Goal: Task Accomplishment & Management: Complete application form

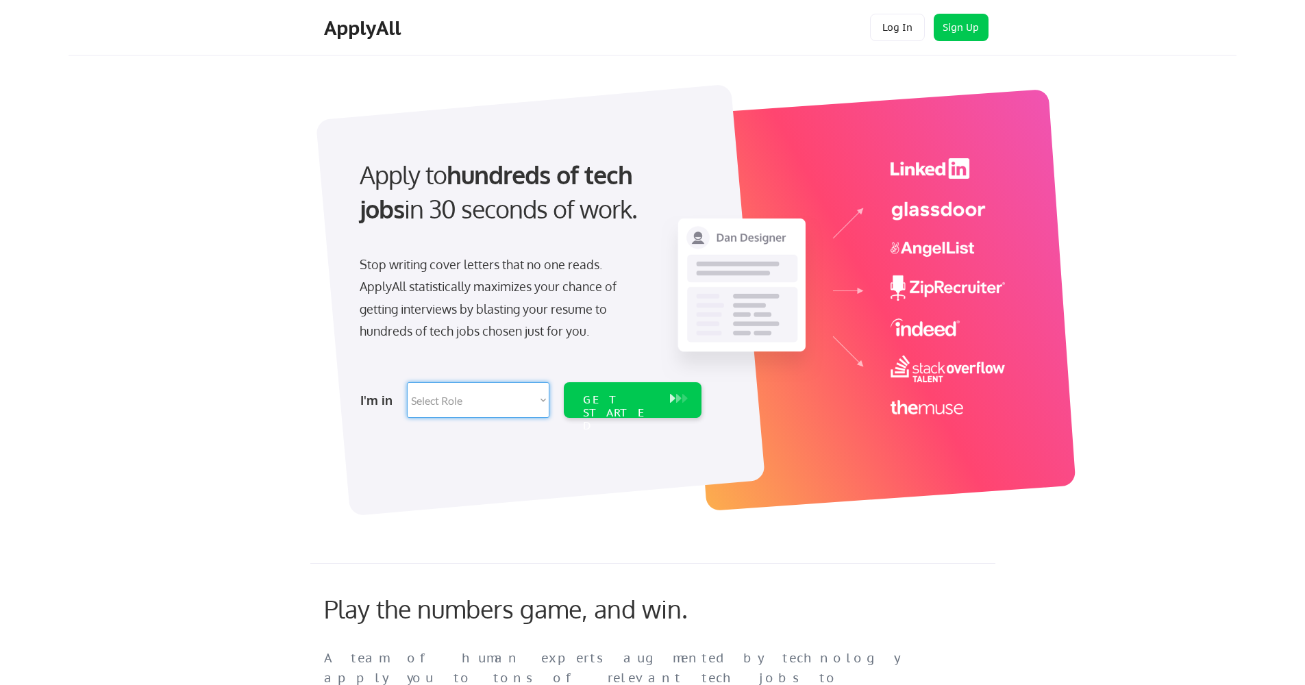
select select ""sales0""
click at [653, 398] on div "GET STARTED" at bounding box center [619, 413] width 73 height 40
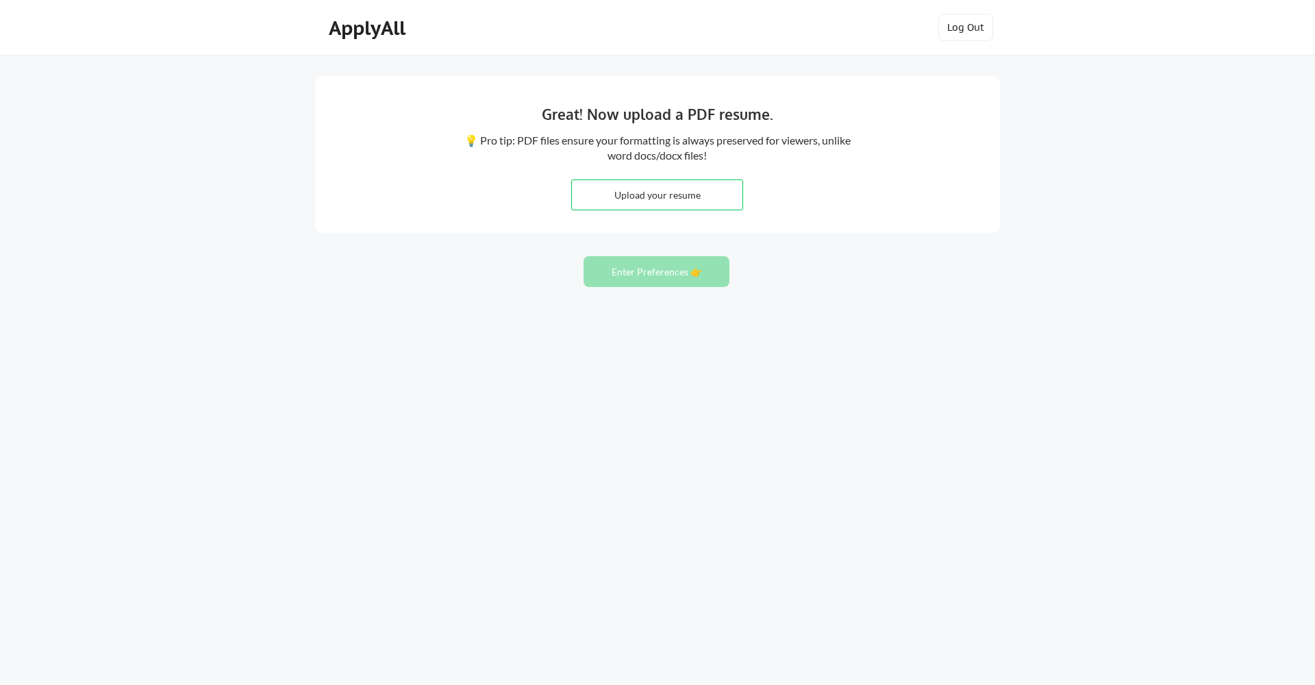
click at [670, 193] on input "file" at bounding box center [657, 194] width 171 height 29
click at [676, 197] on input "file" at bounding box center [657, 194] width 171 height 29
type input "C:\fakepath\Resume-Chad-Keegan.docx"
click at [685, 273] on button "Enter Preferences 👉" at bounding box center [657, 271] width 146 height 31
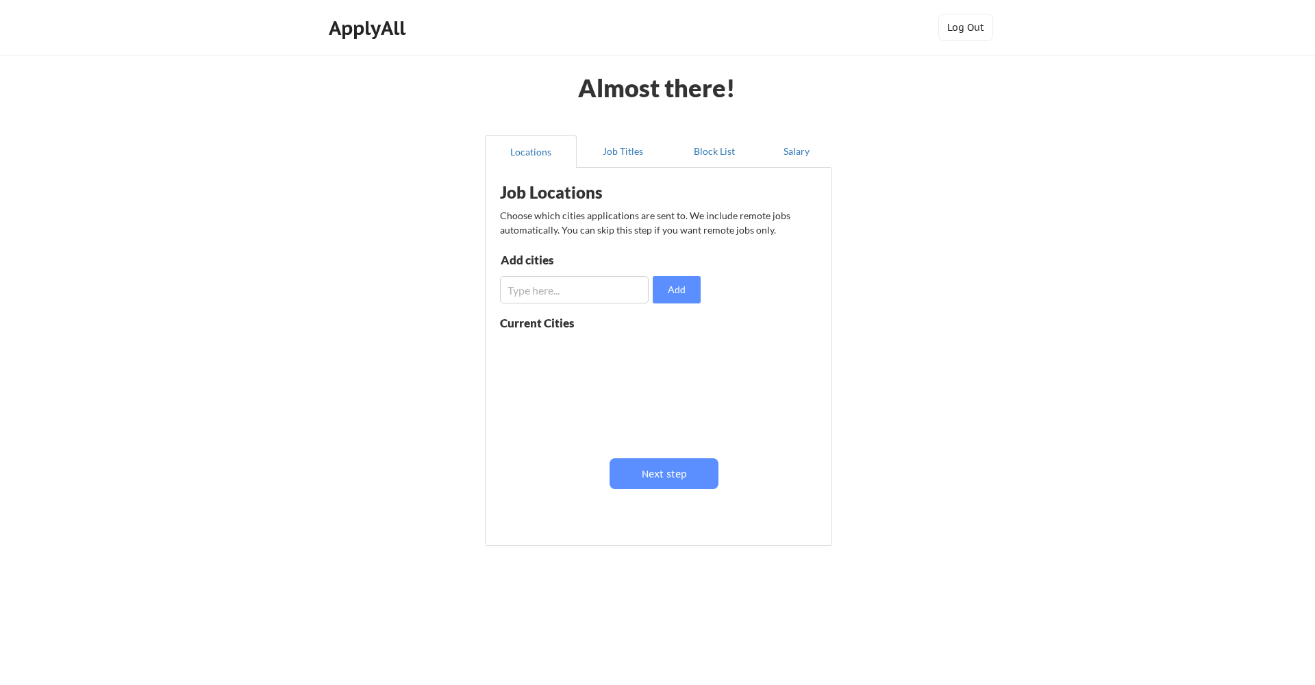
click at [525, 288] on input "input" at bounding box center [574, 289] width 149 height 27
type input "[GEOGRAPHIC_DATA]"
click at [683, 285] on button "Add" at bounding box center [677, 289] width 48 height 27
click at [527, 294] on input "input" at bounding box center [574, 289] width 149 height 27
type input "[GEOGRAPHIC_DATA]"
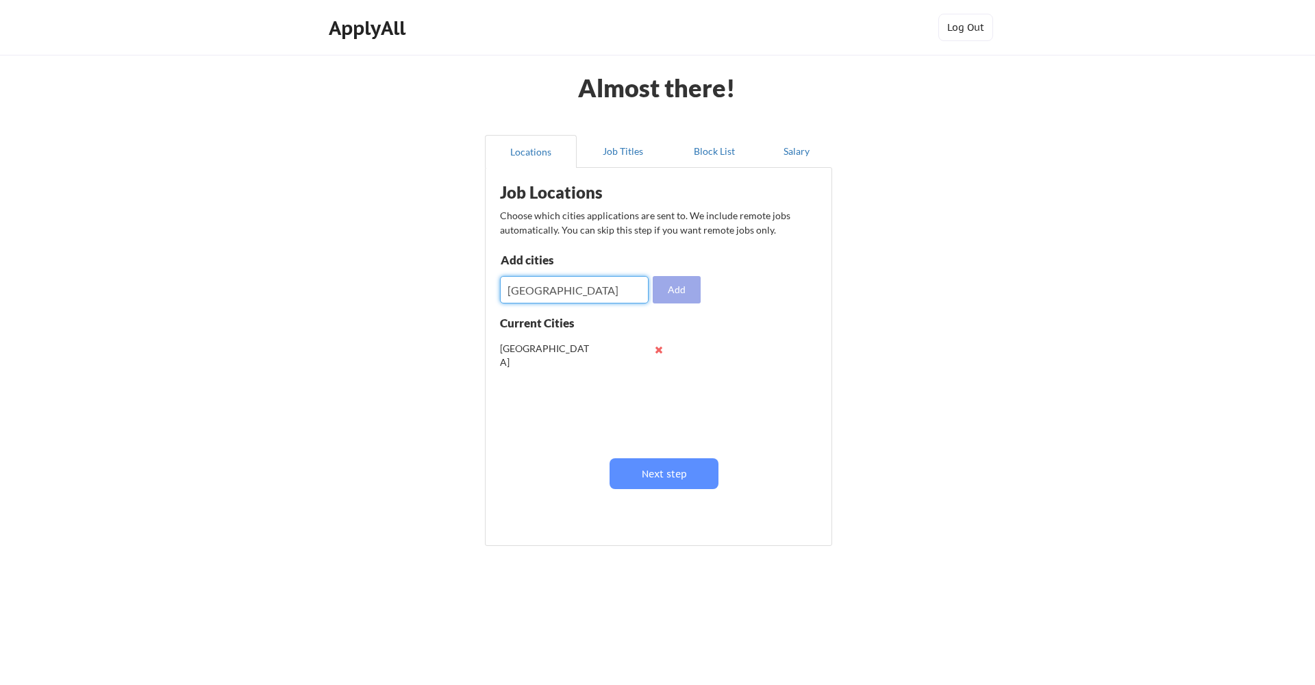
click at [689, 288] on button "Add" at bounding box center [677, 289] width 48 height 27
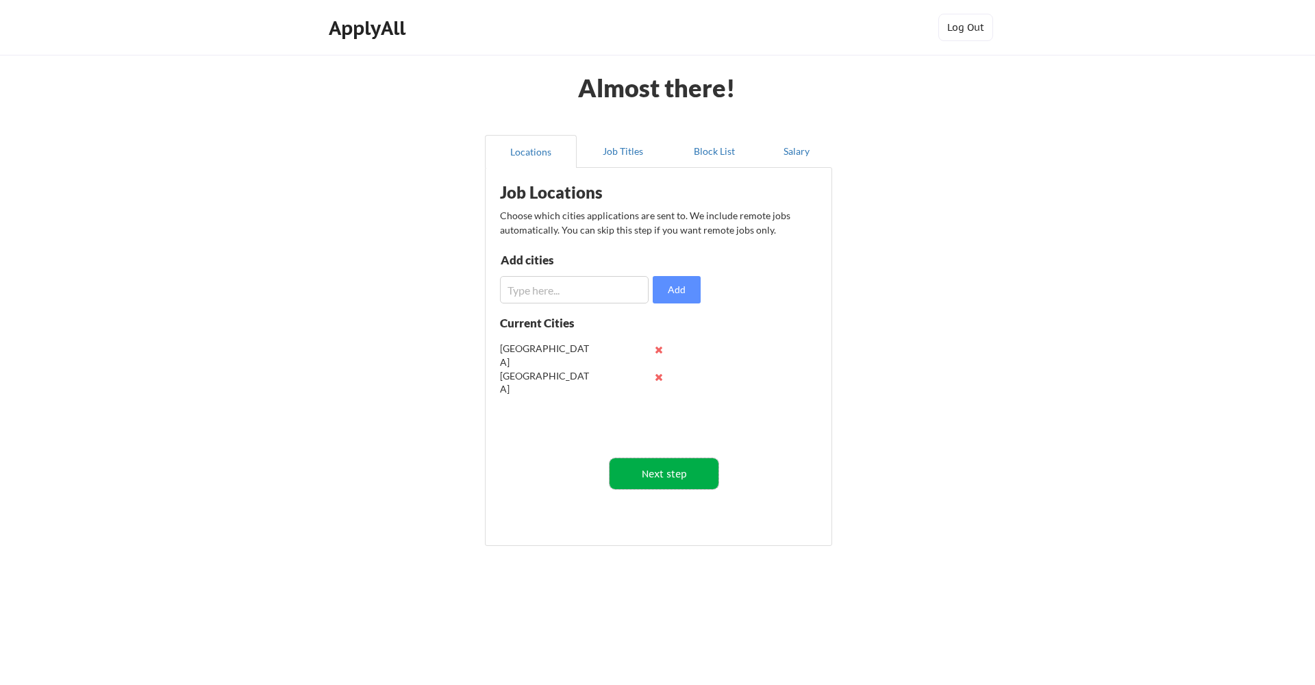
click at [679, 474] on button "Next step" at bounding box center [664, 473] width 109 height 31
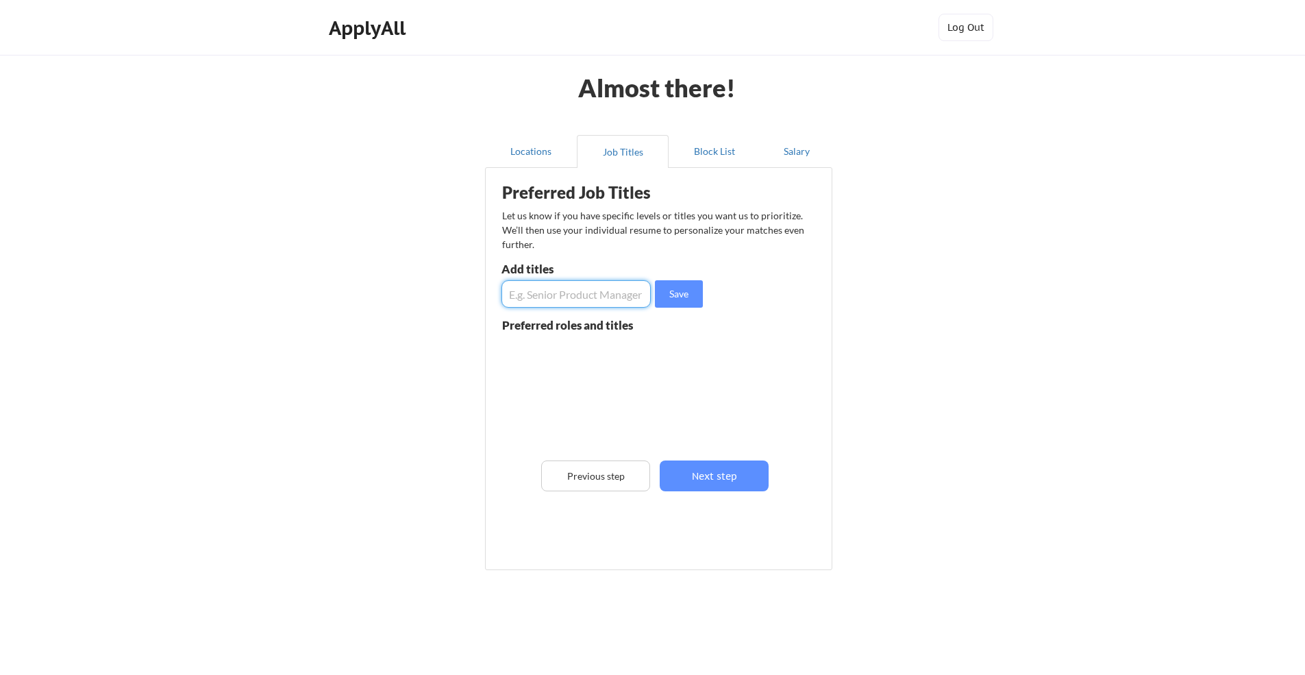
click at [555, 296] on input "input" at bounding box center [575, 293] width 149 height 27
type input "Sales"
click at [691, 293] on button "Save" at bounding box center [679, 293] width 48 height 27
click at [545, 288] on input "input" at bounding box center [575, 293] width 149 height 27
type input "Sales Representative"
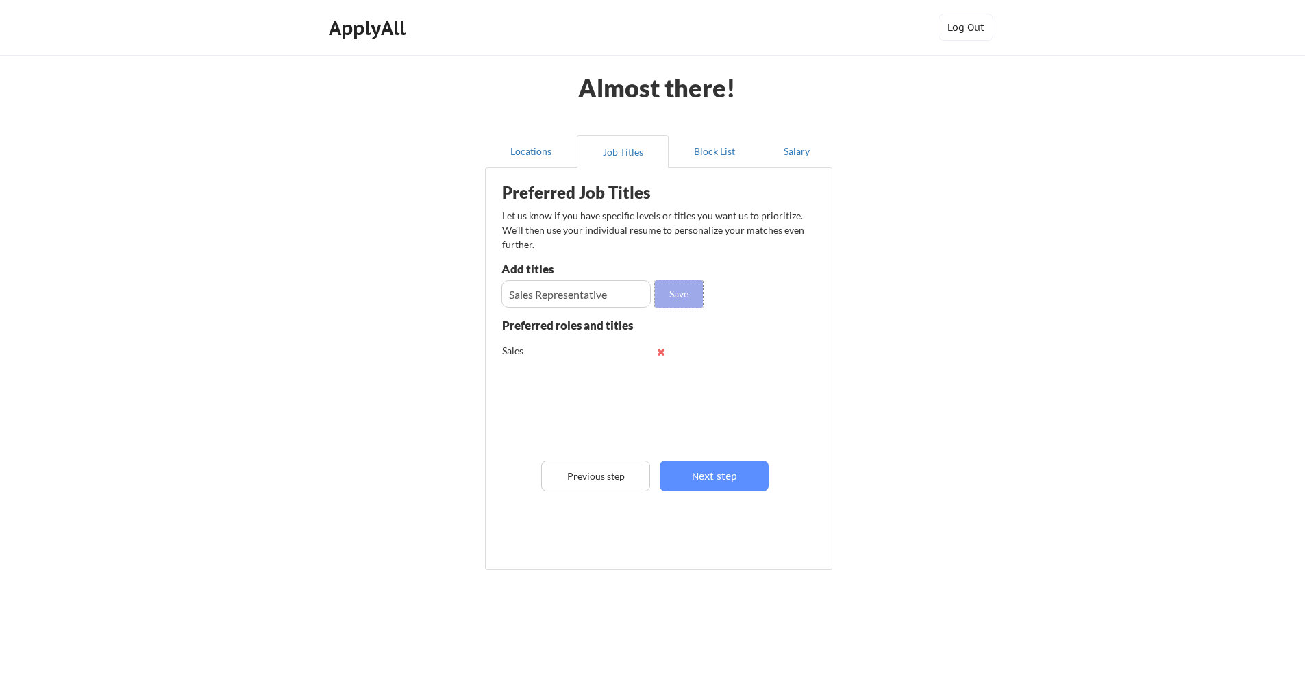
click at [679, 291] on button "Save" at bounding box center [679, 293] width 48 height 27
click at [532, 297] on input "input" at bounding box center [575, 293] width 149 height 27
type input "Sales Manager"
click at [681, 290] on button "Save" at bounding box center [679, 293] width 48 height 27
click at [552, 293] on input "input" at bounding box center [575, 293] width 149 height 27
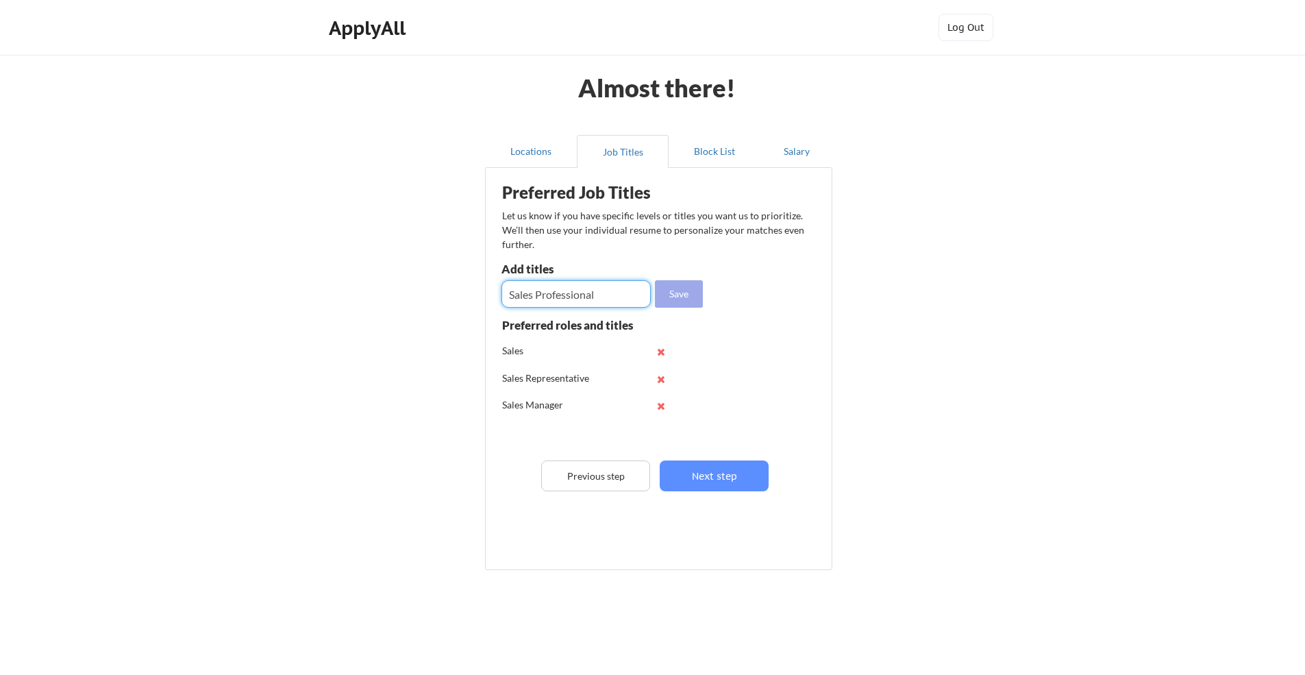
type input "Sales Professional"
click at [693, 297] on button "Save" at bounding box center [679, 293] width 48 height 27
click at [538, 295] on input "input" at bounding box center [575, 293] width 149 height 27
type input "Territory Manager"
click at [682, 295] on button "Save" at bounding box center [679, 293] width 48 height 27
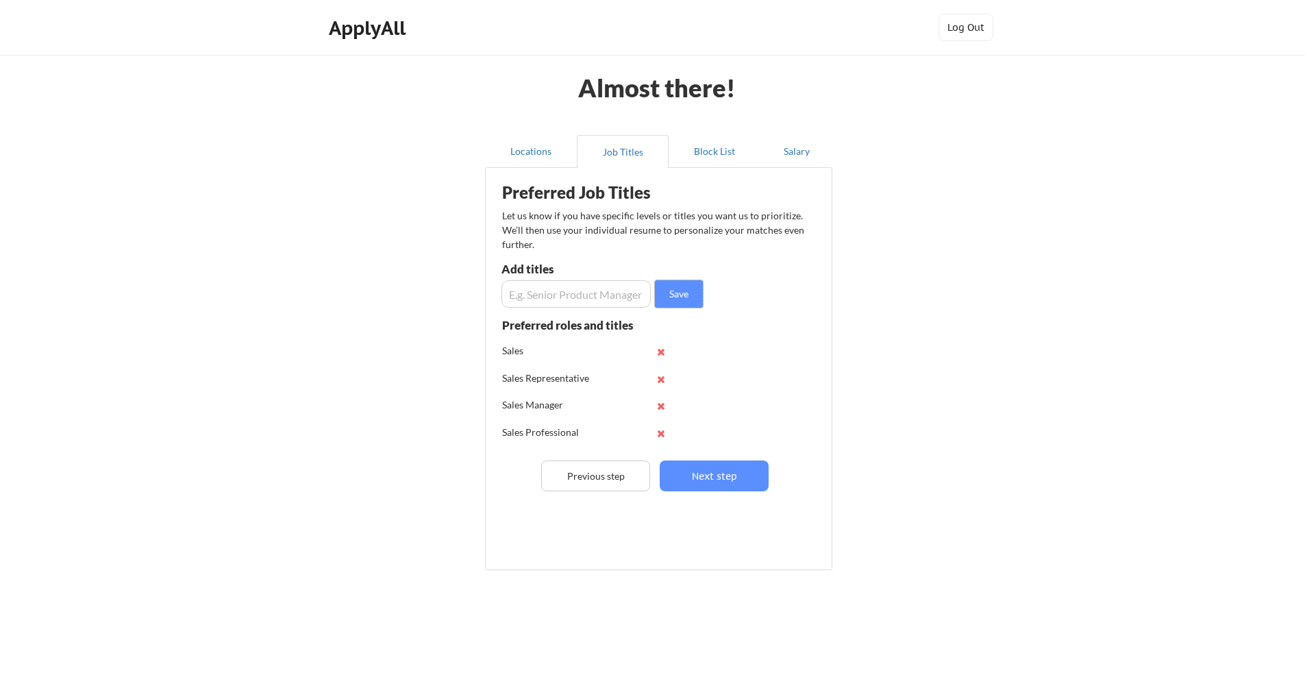
click at [549, 291] on input "input" at bounding box center [575, 293] width 149 height 27
type input "Salesman"
click at [679, 293] on button "Save" at bounding box center [679, 293] width 48 height 27
click at [719, 474] on button "Next step" at bounding box center [714, 475] width 109 height 31
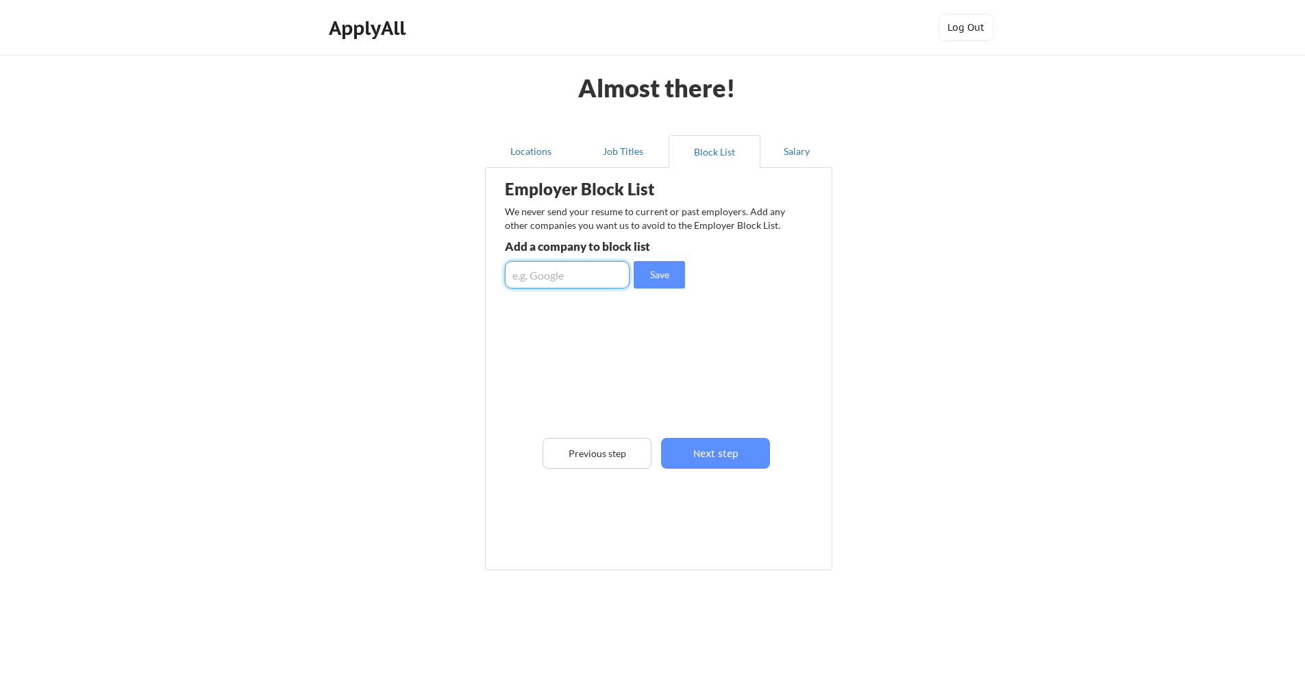
click at [569, 278] on input "input" at bounding box center [567, 274] width 125 height 27
type input "Mohawk Industries"
click at [665, 275] on button "Save" at bounding box center [659, 274] width 51 height 27
click at [750, 449] on button "Next step" at bounding box center [715, 453] width 109 height 31
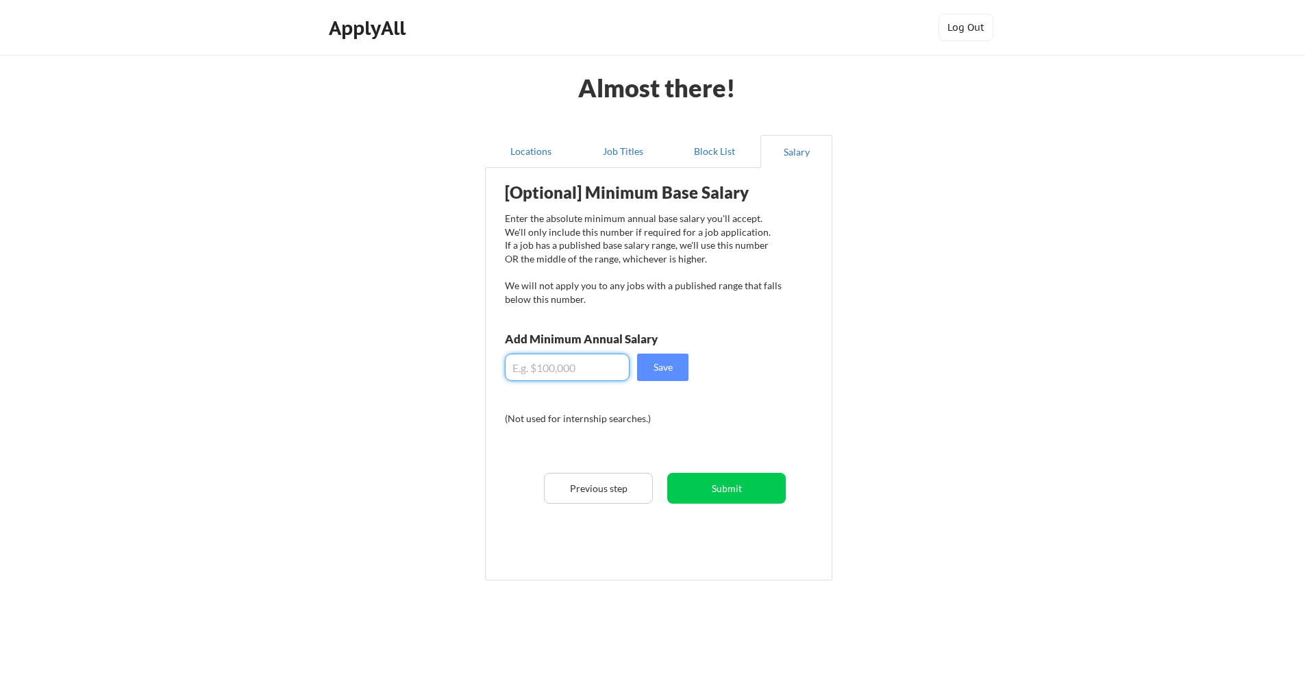
click at [545, 373] on input "input" at bounding box center [567, 366] width 125 height 27
click at [537, 371] on input "input" at bounding box center [567, 366] width 125 height 27
type input "$120,000"
click at [669, 366] on button "Save" at bounding box center [662, 366] width 51 height 27
click at [736, 488] on button "Submit" at bounding box center [726, 488] width 119 height 31
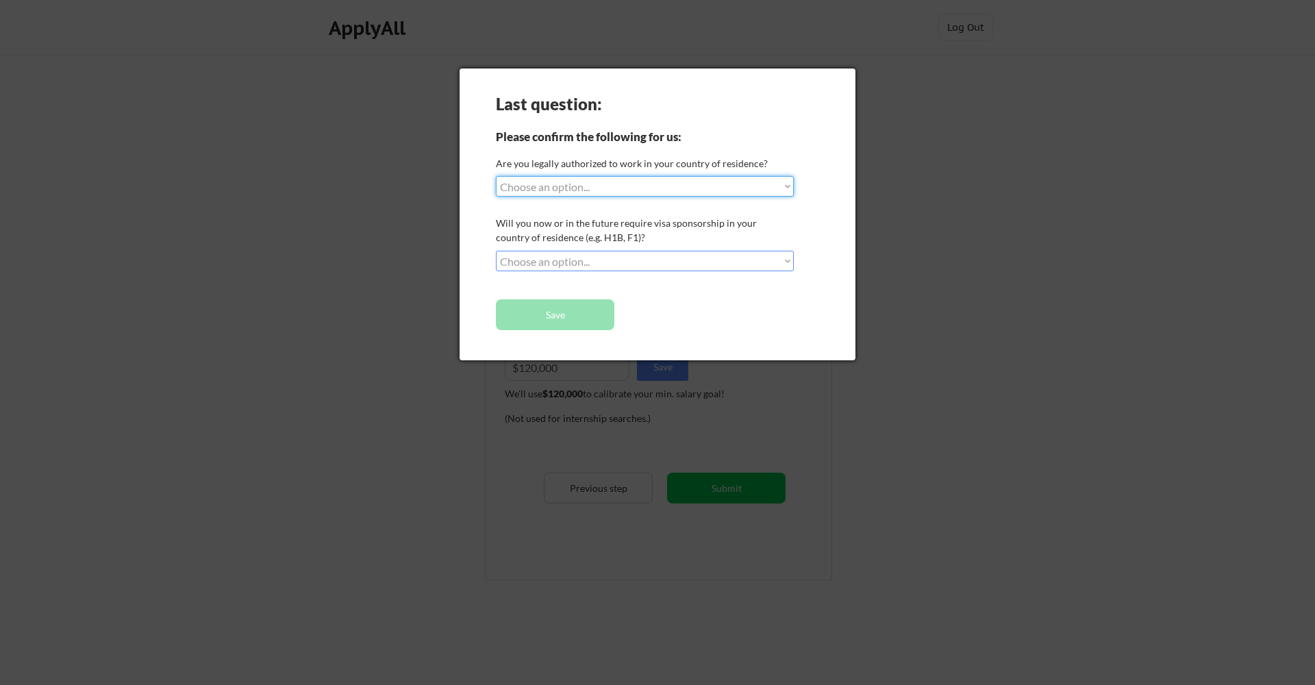
select select ""yes__i_am_a_us_citizen""
select select ""no__i_will_not_need_sponsorship""
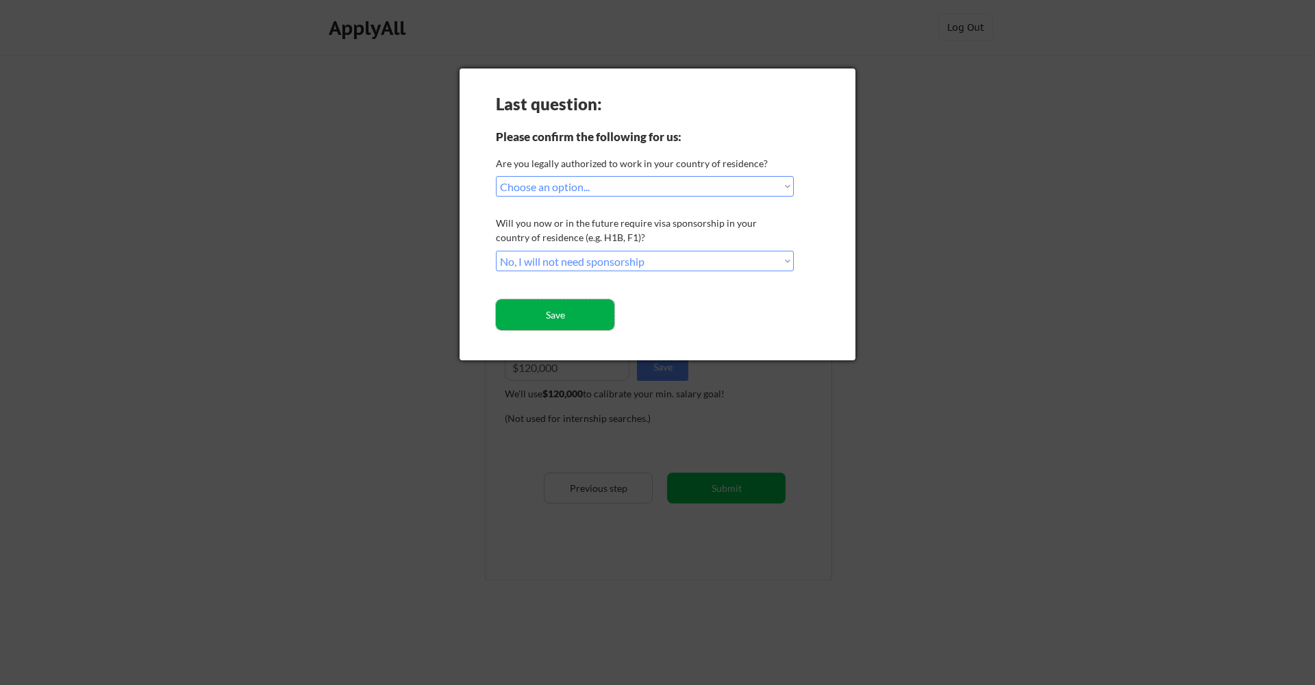
click at [573, 310] on button "Save" at bounding box center [555, 314] width 119 height 31
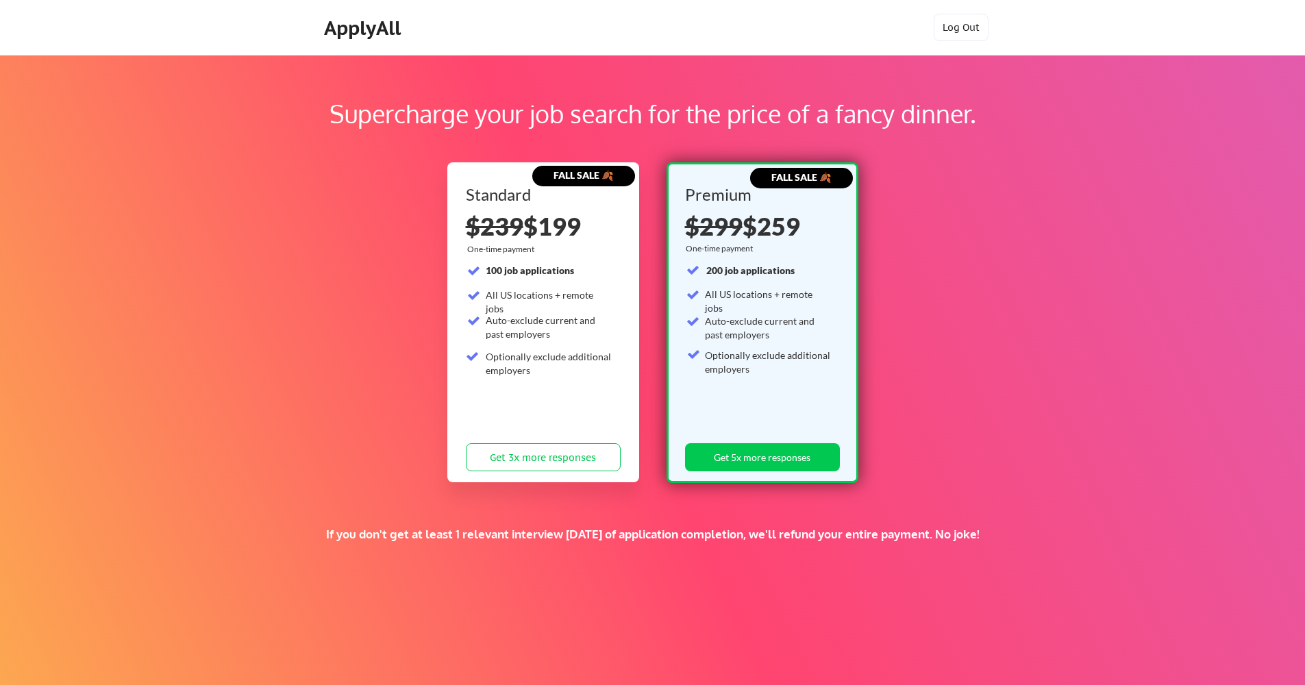
click at [1099, 288] on div "Supercharge your job search for the price of a fancy dinner. FALL SALE 🍂 Standa…" at bounding box center [652, 429] width 1305 height 749
click at [675, 40] on div "ApplyAll Log In Sign Up Log Out" at bounding box center [652, 31] width 685 height 34
click at [357, 25] on div "ApplyAll" at bounding box center [364, 27] width 81 height 23
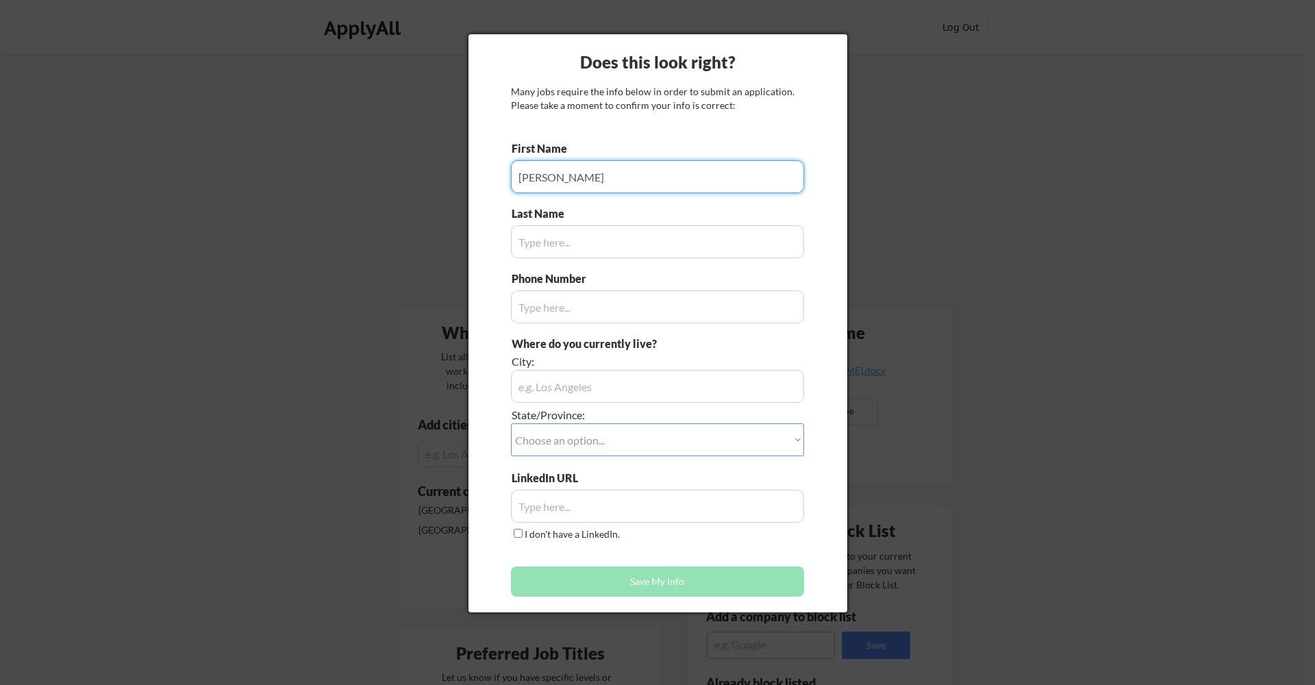
type input "[PERSON_NAME]"
click at [674, 254] on input "input" at bounding box center [657, 241] width 293 height 33
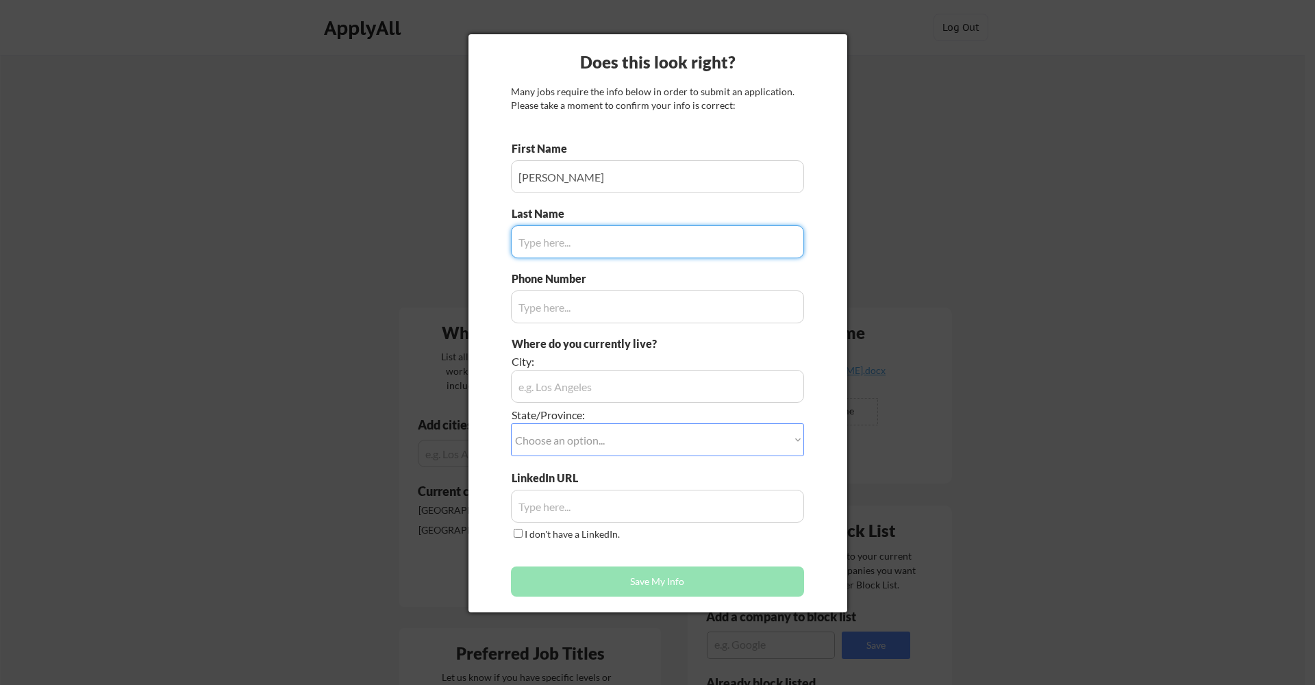
click at [559, 238] on input "input" at bounding box center [657, 241] width 293 height 33
type input "[PERSON_NAME]"
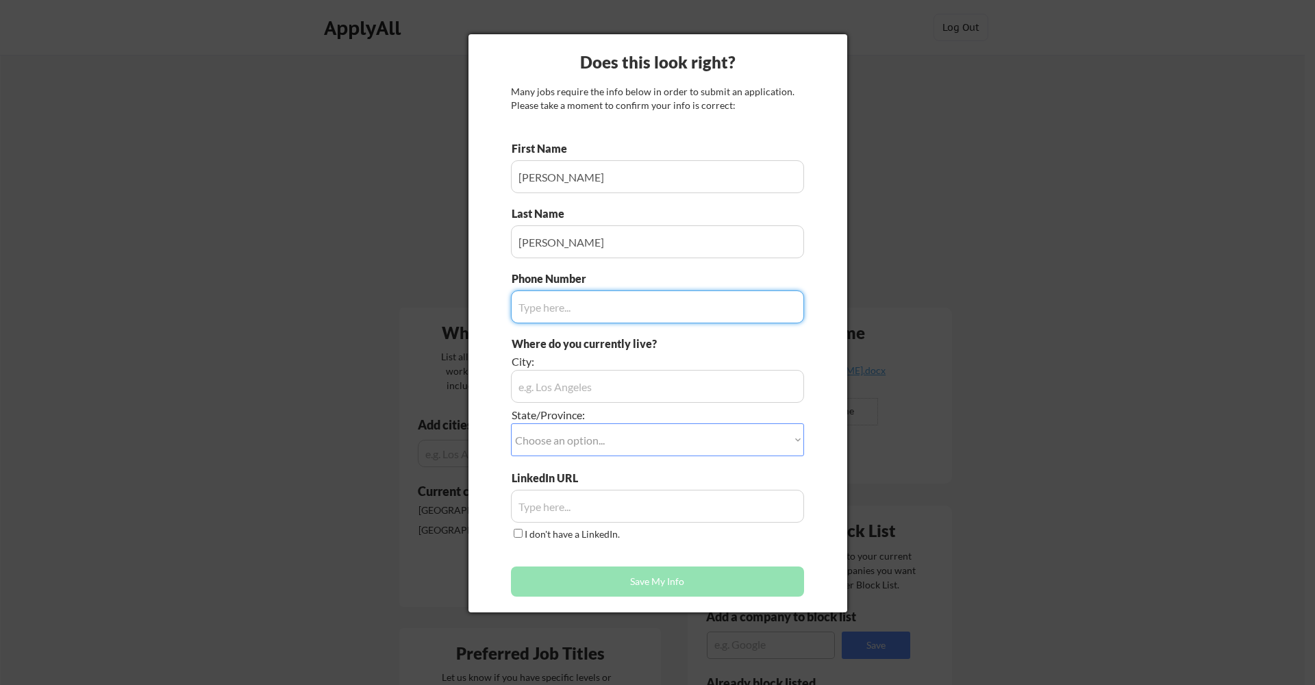
click at [541, 310] on input "input" at bounding box center [657, 306] width 293 height 33
click at [794, 306] on input "input" at bounding box center [657, 306] width 293 height 33
type input "7602077145"
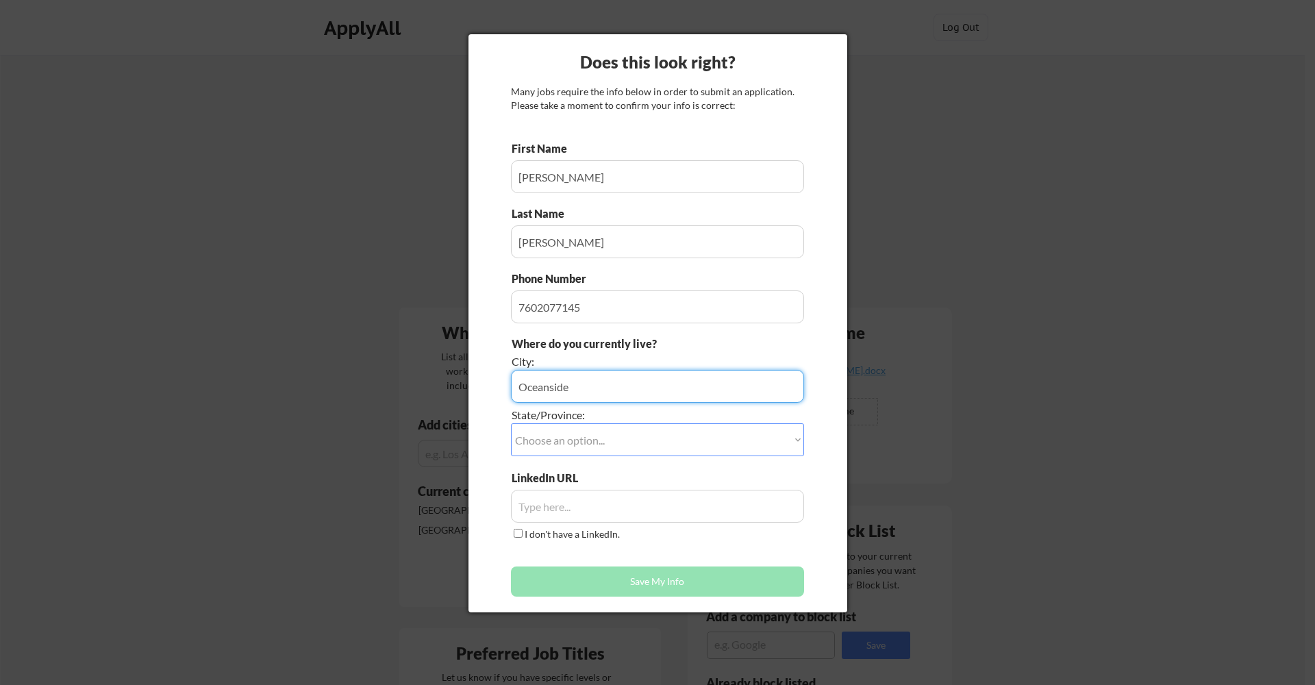
type input "Oceanside"
select select ""[US_STATE]""
click at [543, 502] on input "input" at bounding box center [657, 506] width 293 height 33
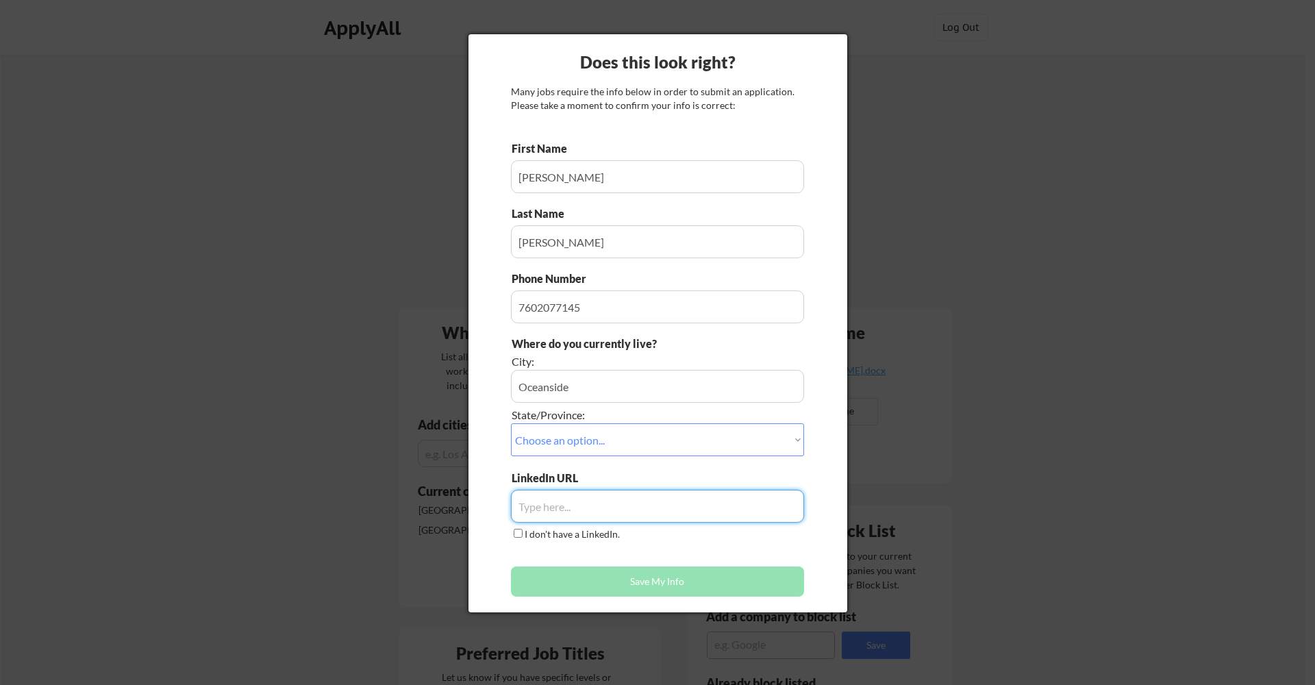
paste input "[URL][DOMAIN_NAME][PERSON_NAME]"
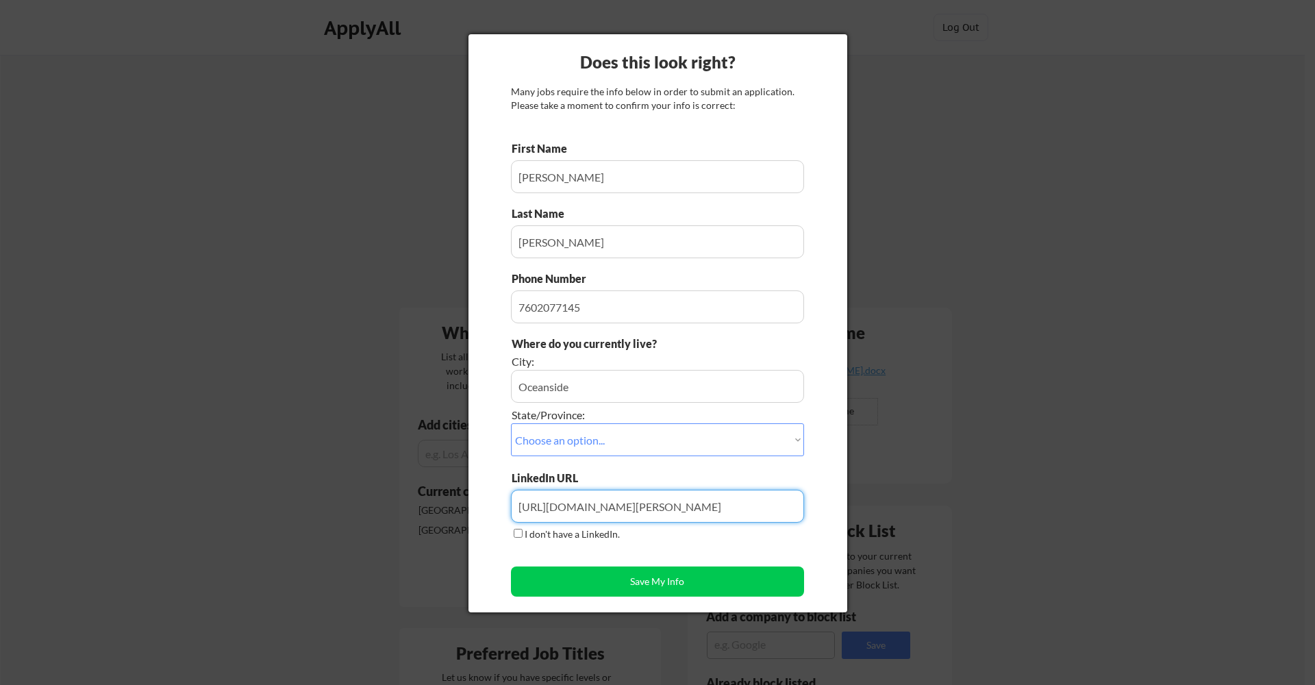
drag, startPoint x: 800, startPoint y: 505, endPoint x: 427, endPoint y: 497, distance: 373.4
click at [427, 497] on body "Your Dashboard Jobs await! Hit the green button below to sign up for a plan and…" at bounding box center [657, 342] width 1315 height 685
type input "[URL][DOMAIN_NAME][PERSON_NAME]"
click at [821, 465] on div "Does this look right? Many jobs require the info below in order to submit an ap…" at bounding box center [658, 323] width 379 height 578
drag, startPoint x: 516, startPoint y: 505, endPoint x: 860, endPoint y: 512, distance: 344.7
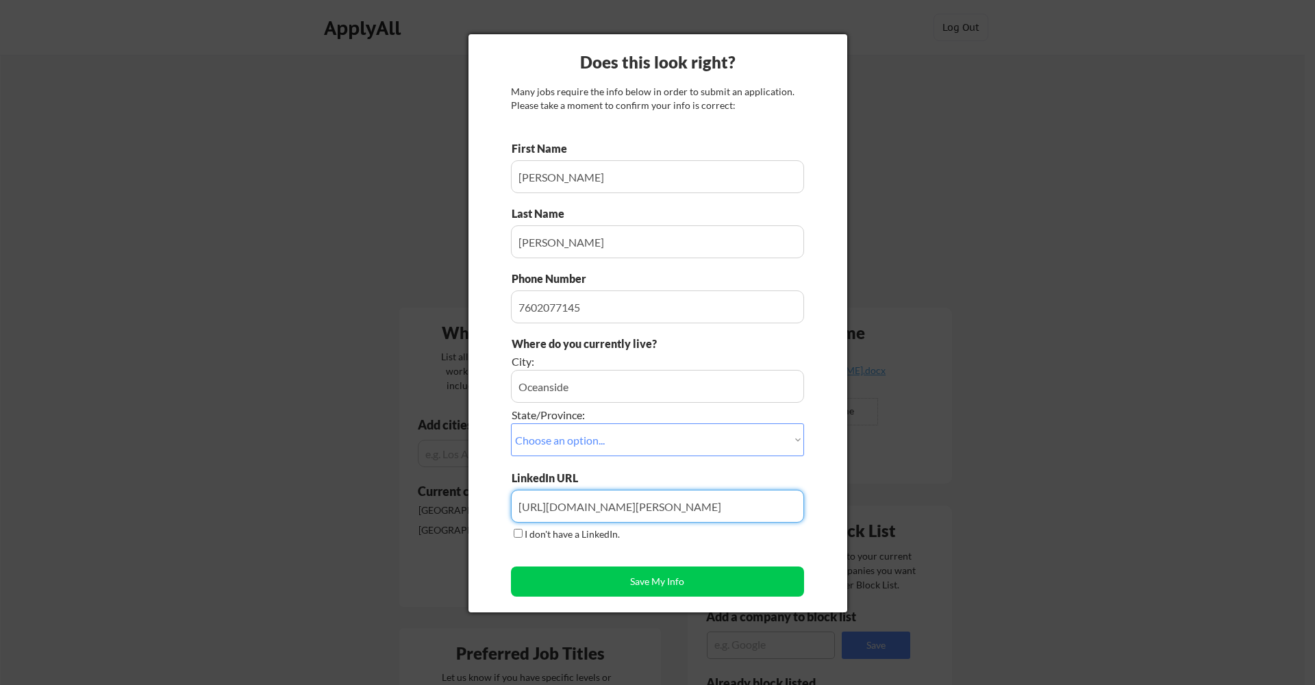
click at [860, 512] on body "Your Dashboard Jobs await! Hit the green button below to sign up for a plan and…" at bounding box center [657, 342] width 1315 height 685
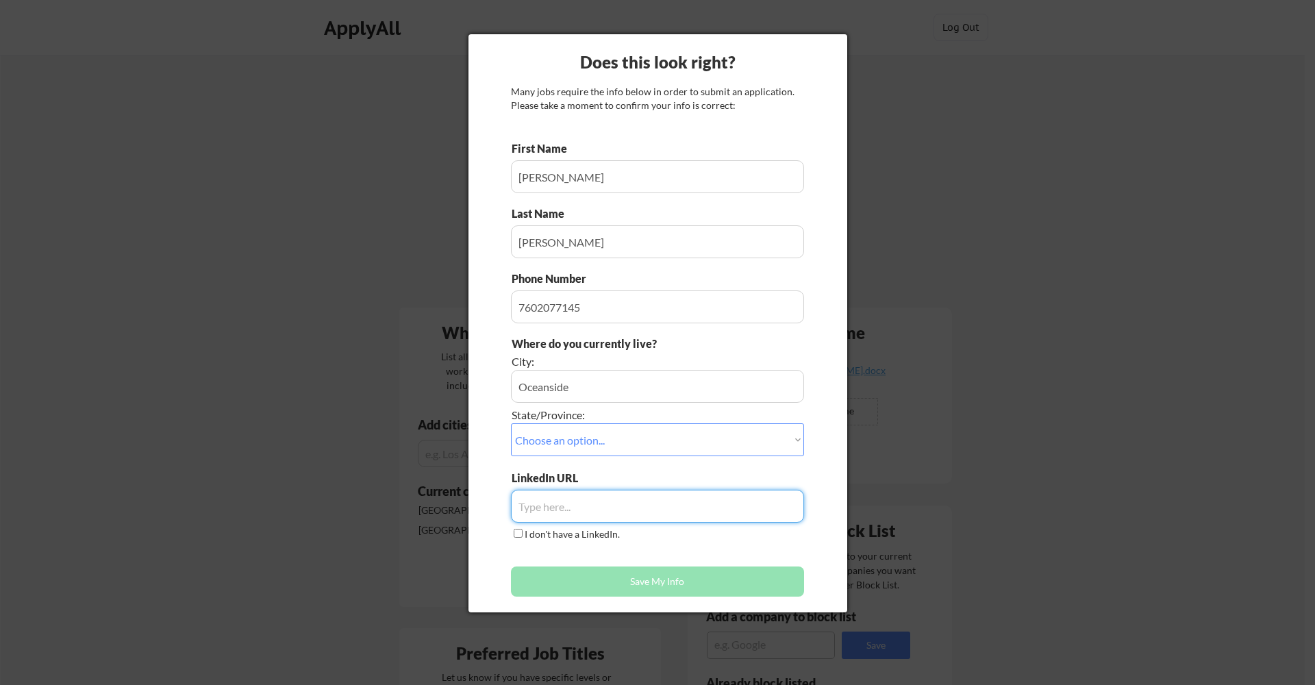
paste input "[DOMAIN_NAME][URL][PERSON_NAME]"
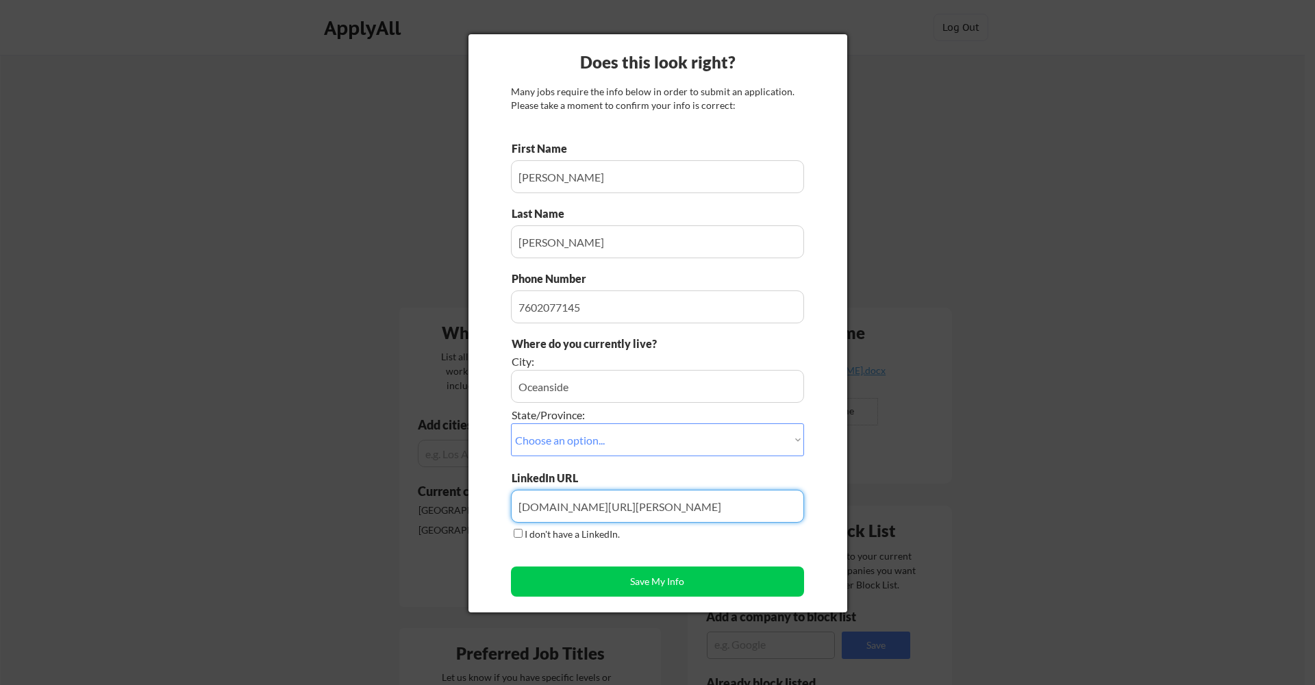
type input "[DOMAIN_NAME][URL][PERSON_NAME]"
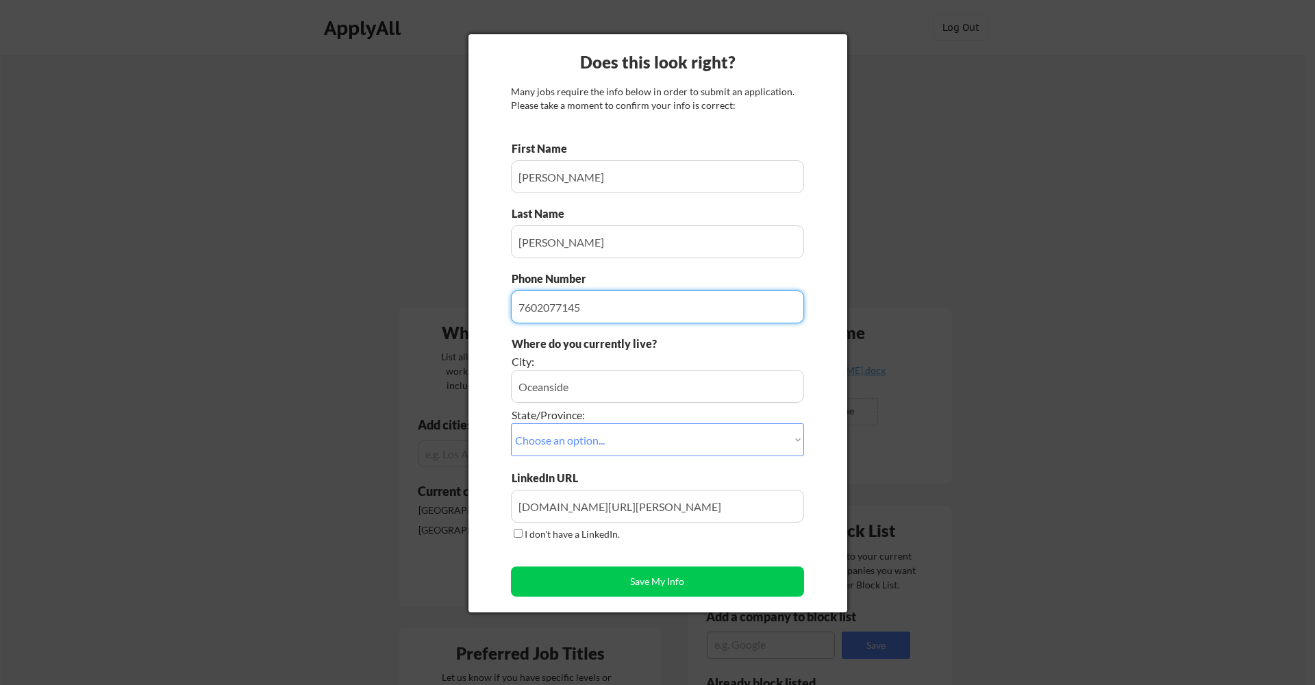
click at [605, 305] on input "input" at bounding box center [657, 306] width 293 height 33
click at [539, 304] on input "input" at bounding box center [657, 306] width 293 height 33
click at [560, 306] on input "input" at bounding box center [657, 306] width 293 height 33
type input "[PHONE_NUMBER]"
click at [741, 347] on div "Where do you currently live? City: State/Province: Choose an option... Other/No…" at bounding box center [657, 403] width 293 height 134
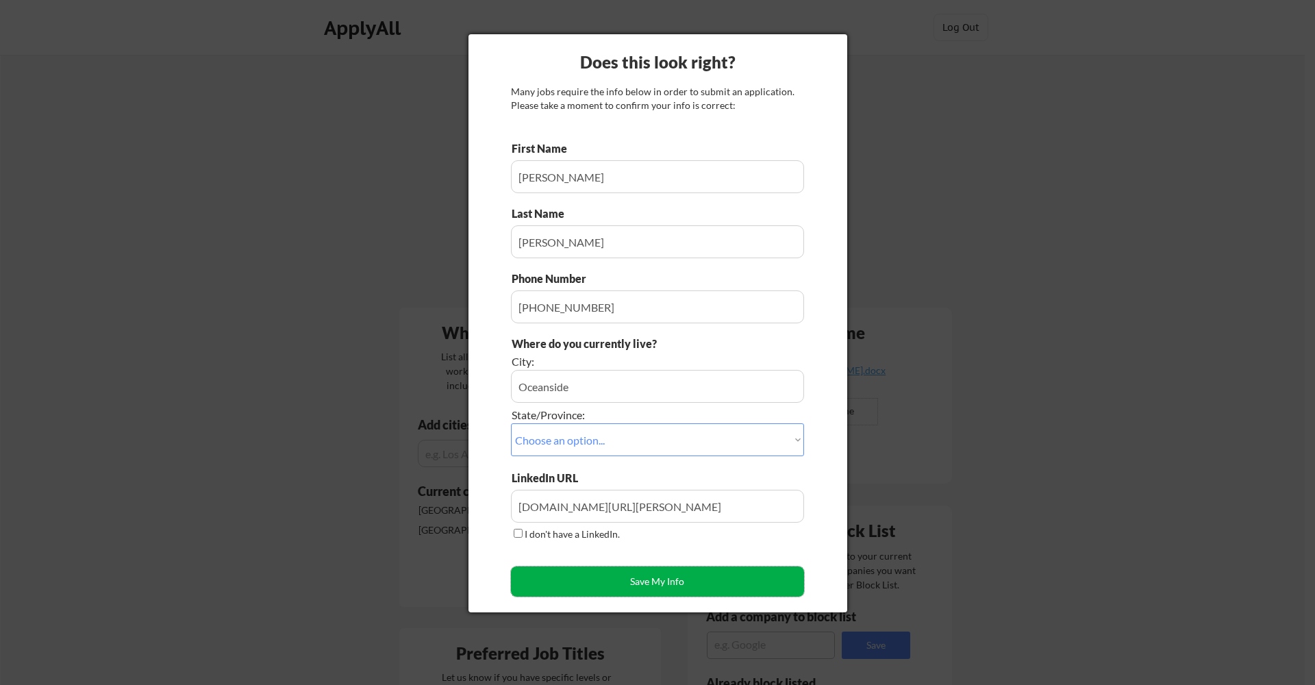
click at [725, 582] on button "Save My Info" at bounding box center [657, 582] width 293 height 30
